Goal: Transaction & Acquisition: Purchase product/service

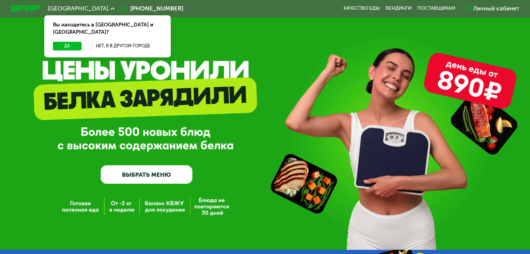
click at [174, 180] on link "ВЫБРАТЬ МЕНЮ" at bounding box center [147, 174] width 92 height 18
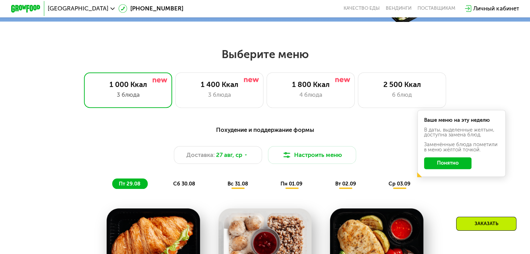
scroll to position [313, 0]
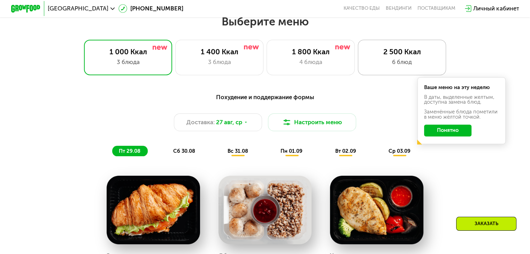
click at [389, 64] on div "6 блюд" at bounding box center [401, 62] width 73 height 9
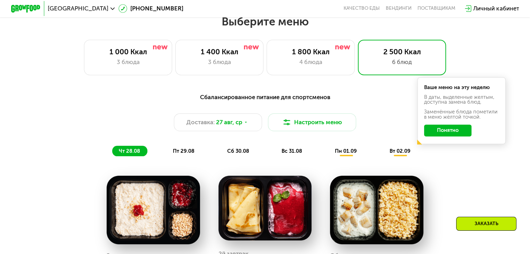
click at [440, 136] on button "Понятно" at bounding box center [447, 131] width 47 height 12
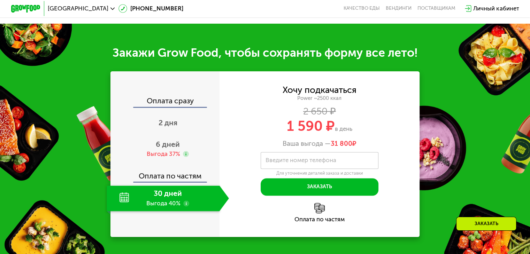
scroll to position [833, 0]
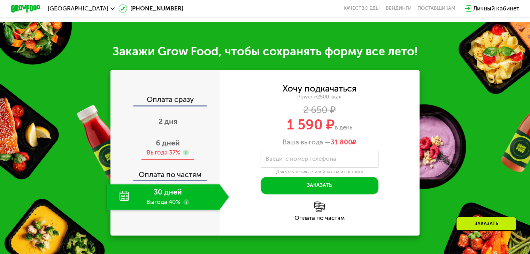
click at [177, 147] on span "6 дней" at bounding box center [168, 143] width 24 height 9
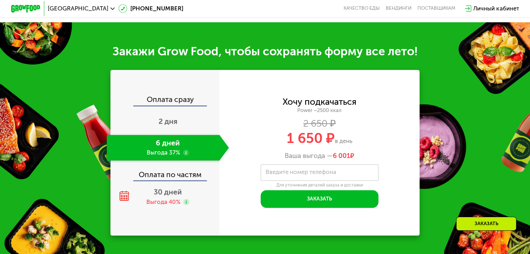
click at [174, 105] on div "Оплата сразу" at bounding box center [165, 100] width 108 height 9
click at [166, 181] on div "Оплата по частям" at bounding box center [165, 172] width 108 height 17
click at [175, 126] on span "2 дня" at bounding box center [167, 121] width 19 height 9
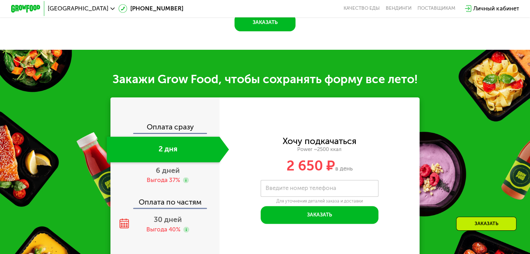
scroll to position [862, 0]
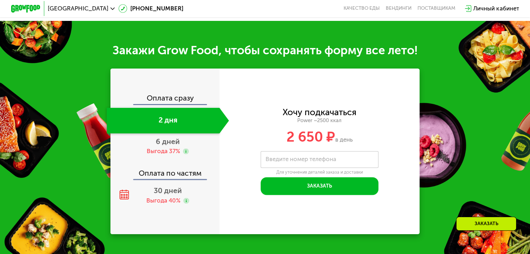
click at [175, 104] on div "Оплата сразу" at bounding box center [165, 98] width 108 height 9
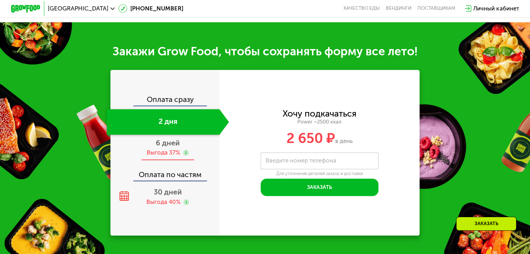
click at [163, 147] on span "6 дней" at bounding box center [168, 143] width 24 height 9
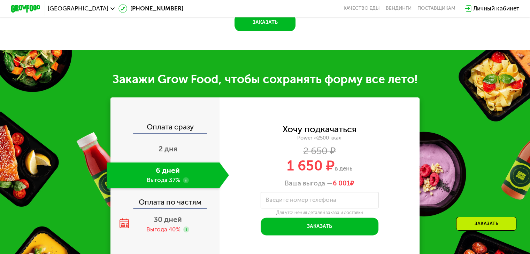
scroll to position [862, 0]
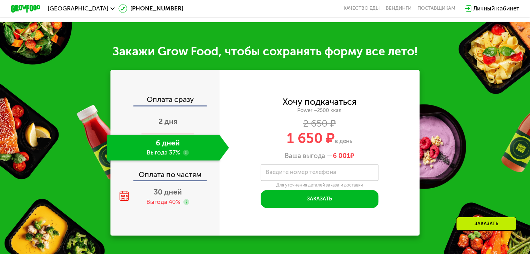
click at [166, 126] on span "2 дня" at bounding box center [167, 121] width 19 height 9
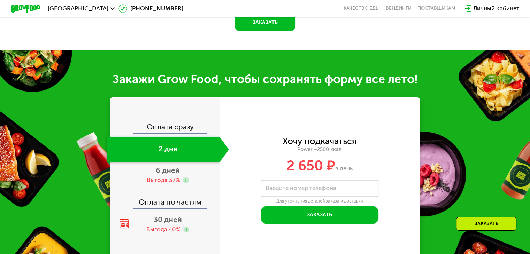
scroll to position [833, 0]
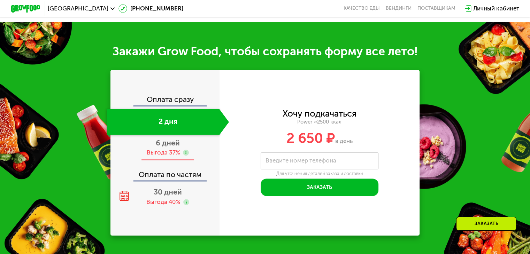
click at [166, 157] on div "6 дней Выгода 37%" at bounding box center [168, 148] width 122 height 26
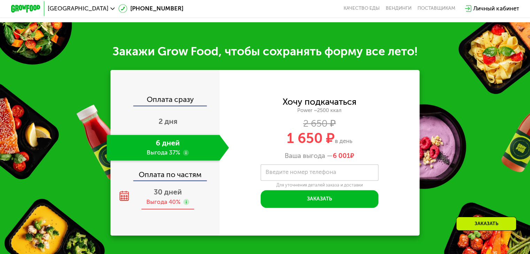
click at [157, 206] on div "Выгода 40%" at bounding box center [163, 202] width 34 height 8
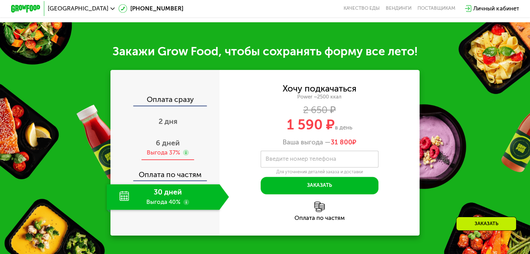
click at [166, 161] on div "6 дней Выгода 37%" at bounding box center [168, 148] width 122 height 26
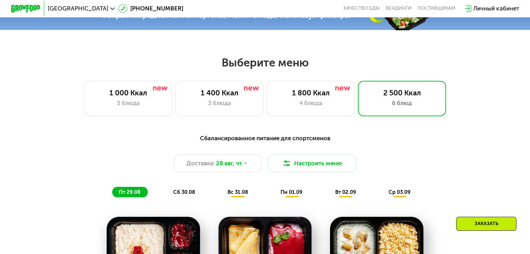
scroll to position [274, 0]
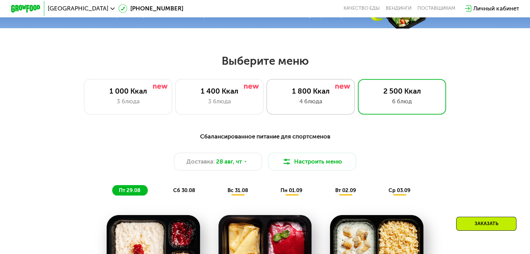
click at [358, 110] on div "1 800 Ккал 4 блюда" at bounding box center [402, 96] width 88 height 35
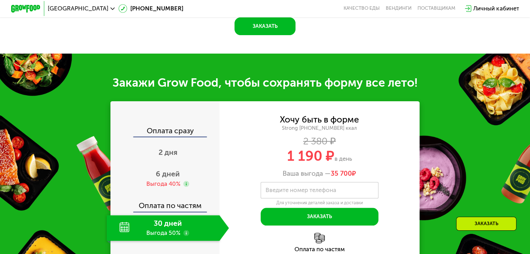
scroll to position [727, 0]
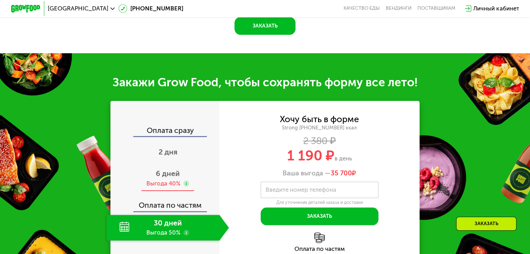
click at [190, 170] on div "6 дней Выгода 40%" at bounding box center [168, 179] width 122 height 26
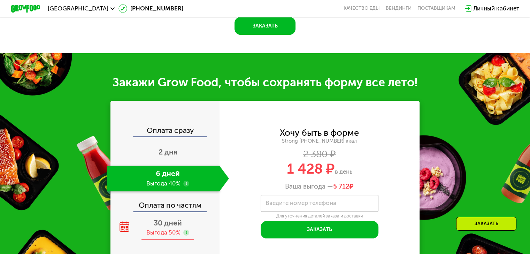
click at [173, 229] on div "Выгода 50%" at bounding box center [163, 233] width 34 height 8
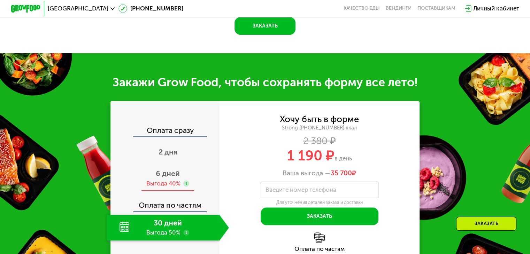
click at [178, 169] on span "6 дней" at bounding box center [168, 173] width 24 height 9
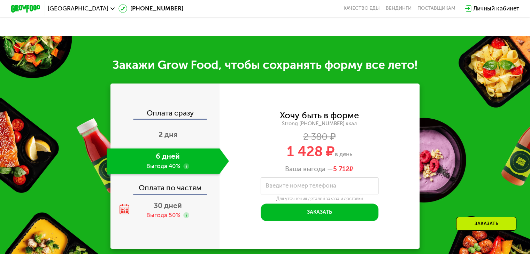
scroll to position [745, 0]
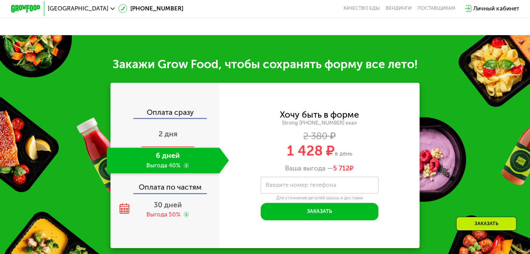
click at [184, 124] on div "2 дня" at bounding box center [168, 135] width 122 height 26
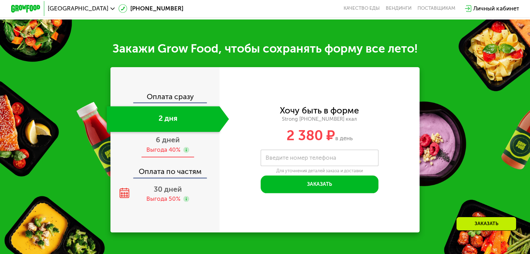
click at [174, 154] on div "Выгода 40%" at bounding box center [163, 150] width 34 height 8
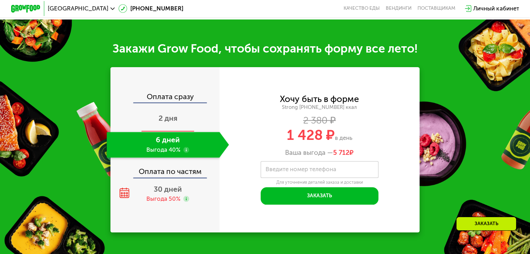
scroll to position [745, 0]
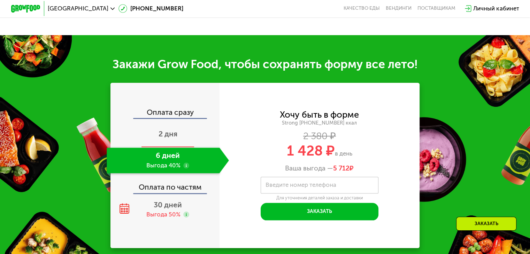
click at [174, 130] on span "2 дня" at bounding box center [167, 134] width 19 height 9
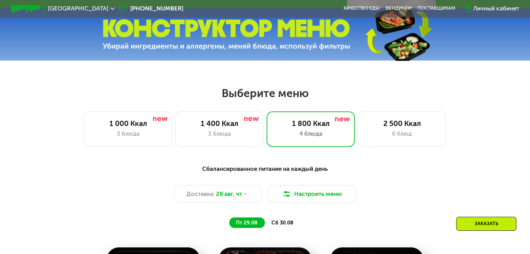
scroll to position [258, 0]
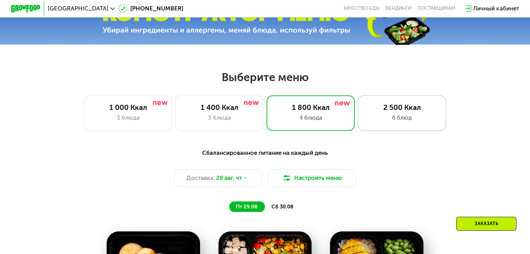
click at [417, 127] on div "2 500 Ккал 6 блюд" at bounding box center [402, 112] width 88 height 35
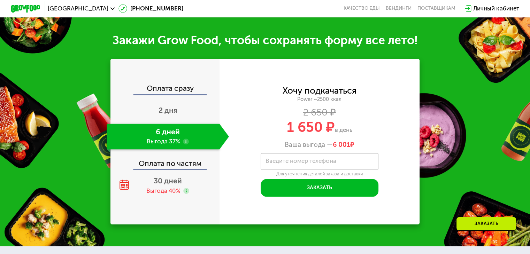
scroll to position [847, 0]
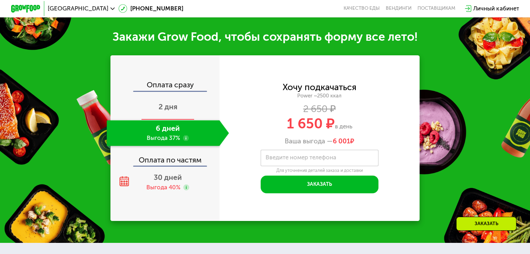
click at [166, 111] on span "2 дня" at bounding box center [167, 106] width 19 height 9
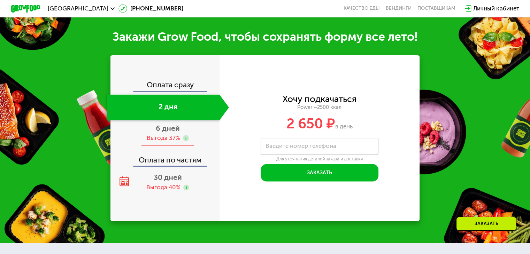
click at [165, 142] on div "Выгода 37%" at bounding box center [163, 138] width 33 height 8
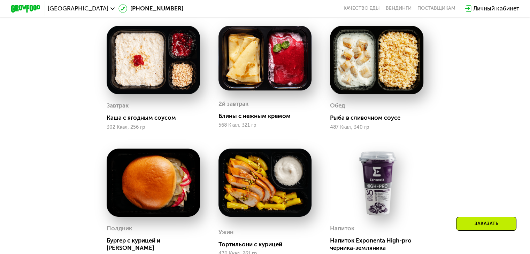
scroll to position [466, 0]
